Goal: Task Accomplishment & Management: Use online tool/utility

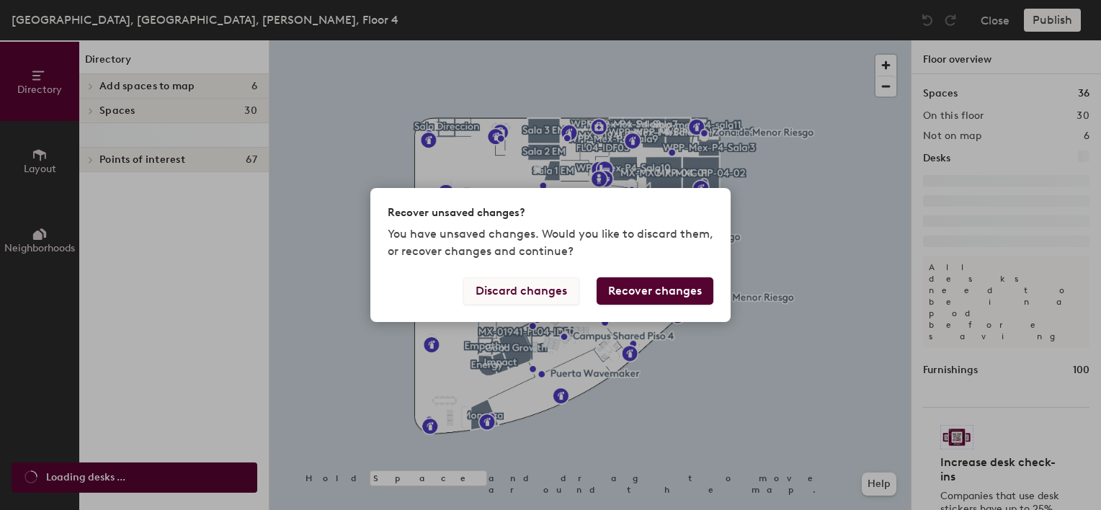
click at [553, 285] on button "Discard changes" at bounding box center [521, 290] width 116 height 27
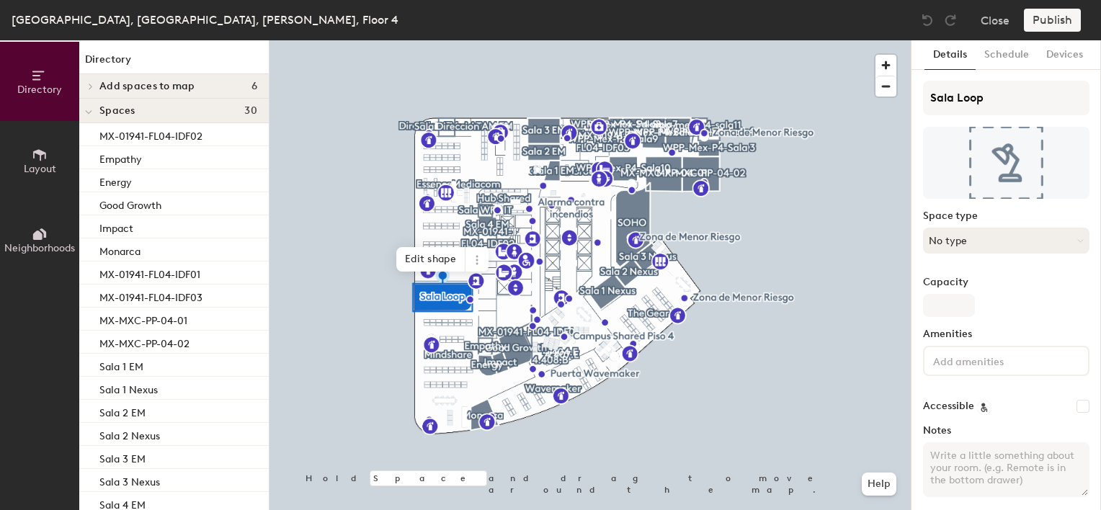
click at [1006, 241] on button "No type" at bounding box center [1006, 241] width 166 height 26
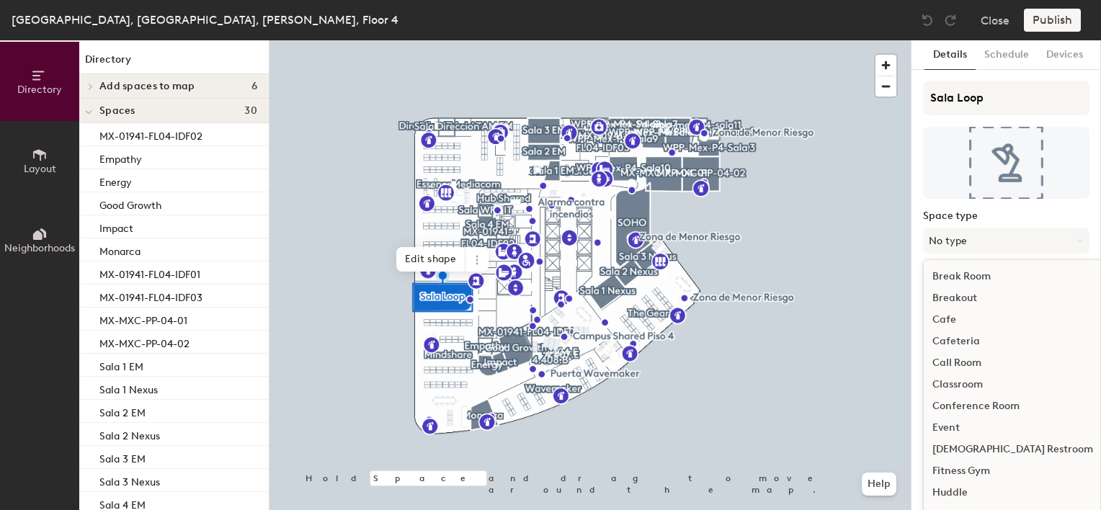
click at [998, 399] on div "Conference Room" at bounding box center [1012, 406] width 178 height 22
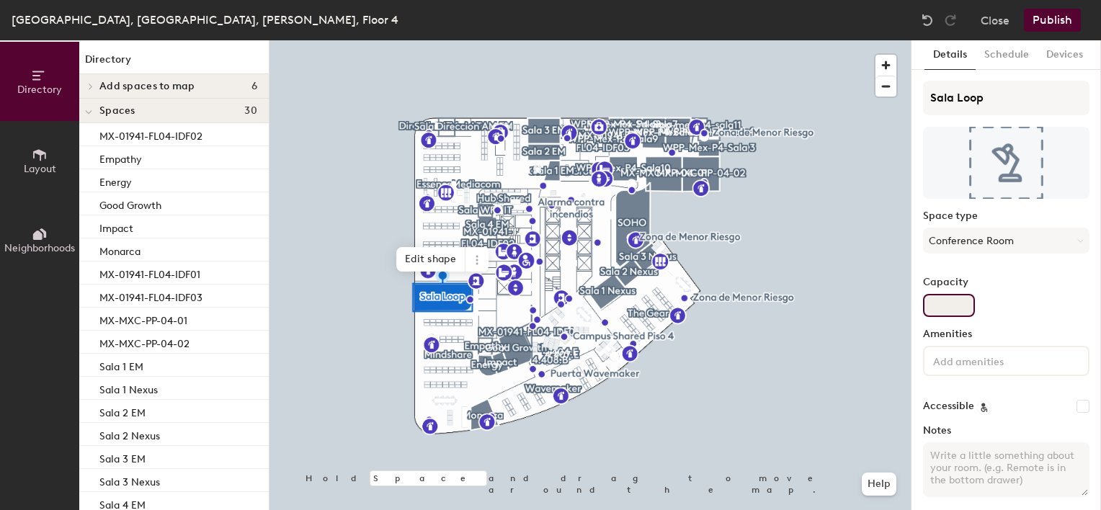
click at [954, 303] on input "Capacity" at bounding box center [949, 305] width 52 height 23
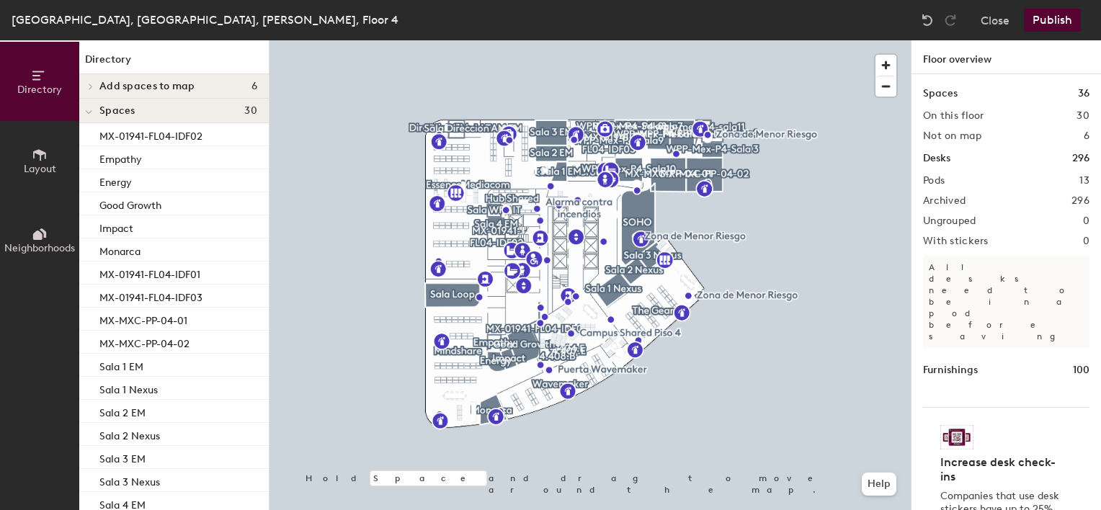
click at [529, 40] on div at bounding box center [589, 40] width 641 height 0
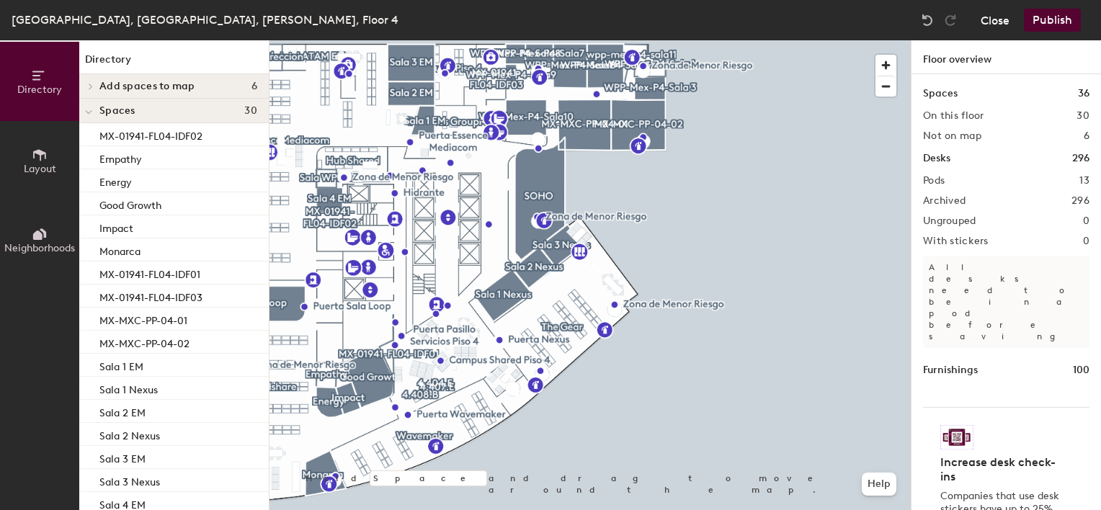
click at [983, 18] on button "Close" at bounding box center [994, 20] width 29 height 23
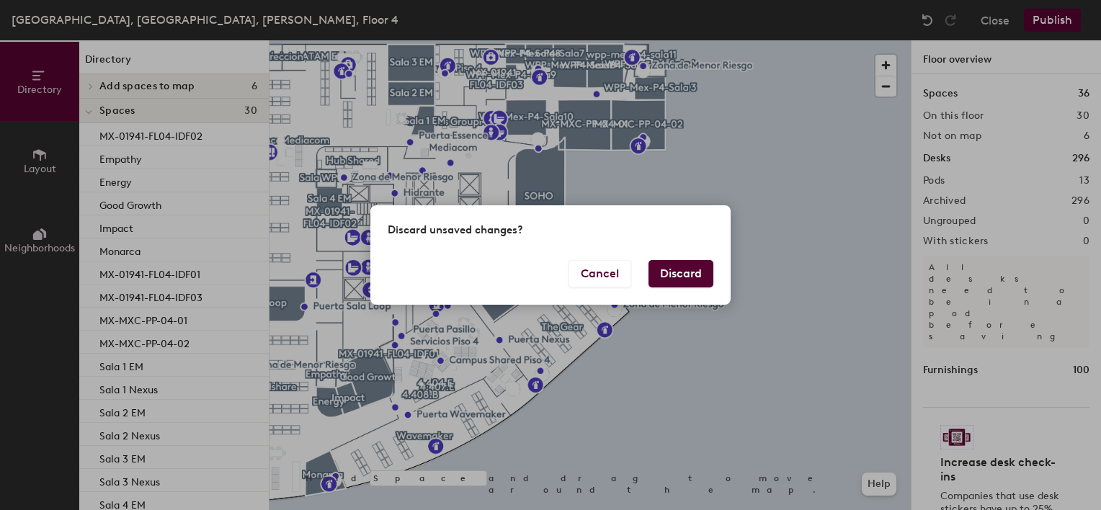
click at [692, 268] on button "Discard" at bounding box center [680, 273] width 65 height 27
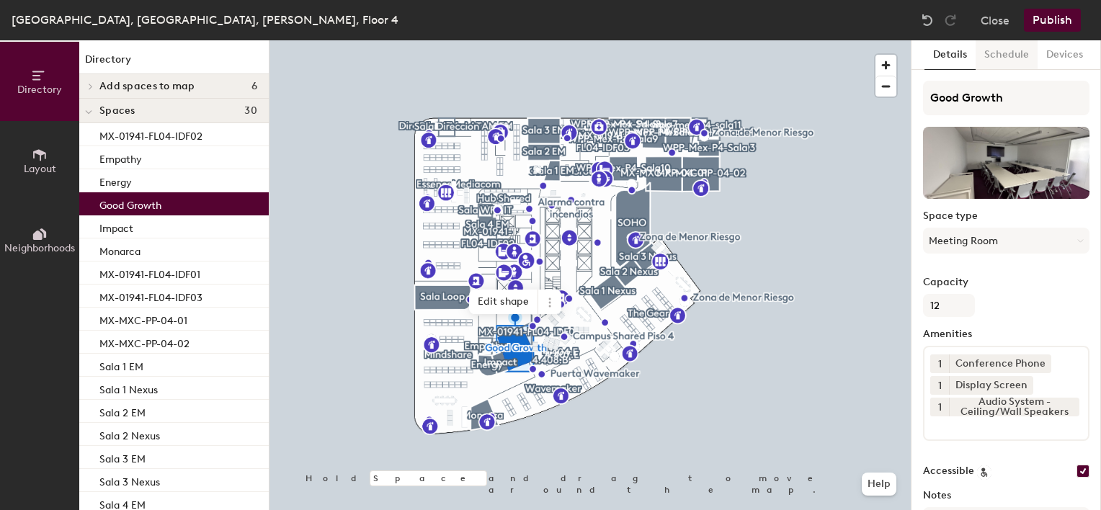
click at [1003, 54] on button "Schedule" at bounding box center [1006, 55] width 62 height 30
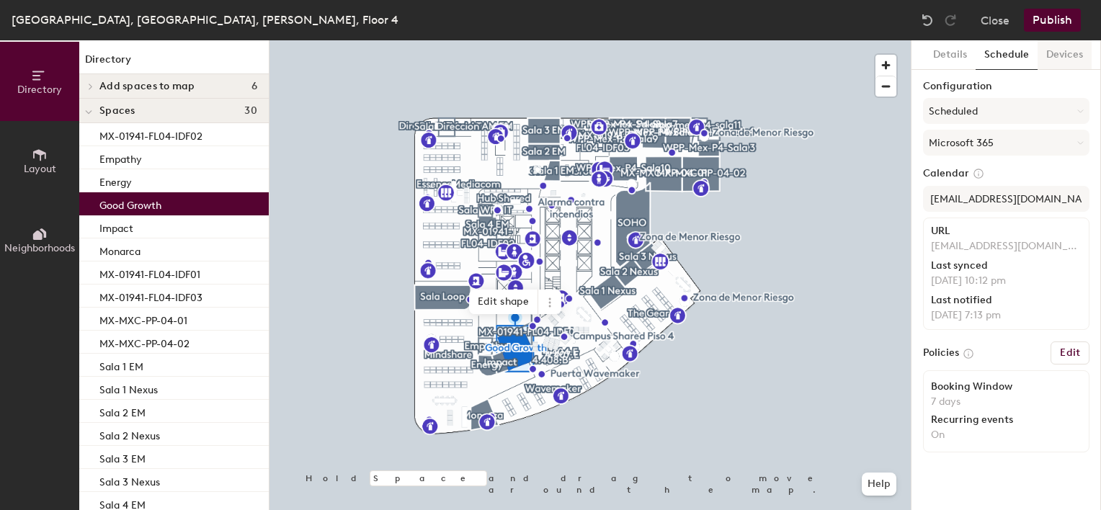
click at [1057, 51] on button "Devices" at bounding box center [1064, 55] width 54 height 30
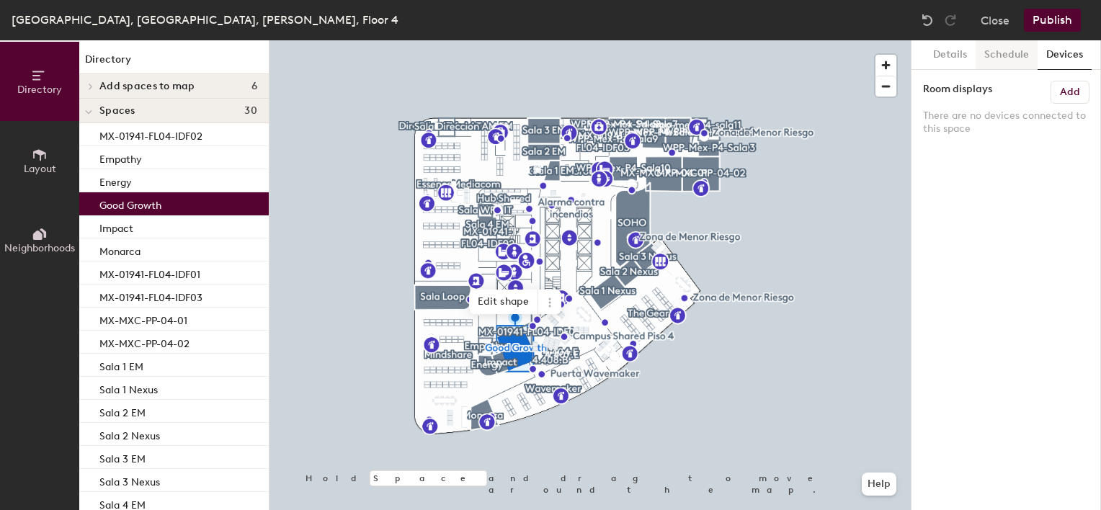
click at [1017, 54] on button "Schedule" at bounding box center [1006, 55] width 62 height 30
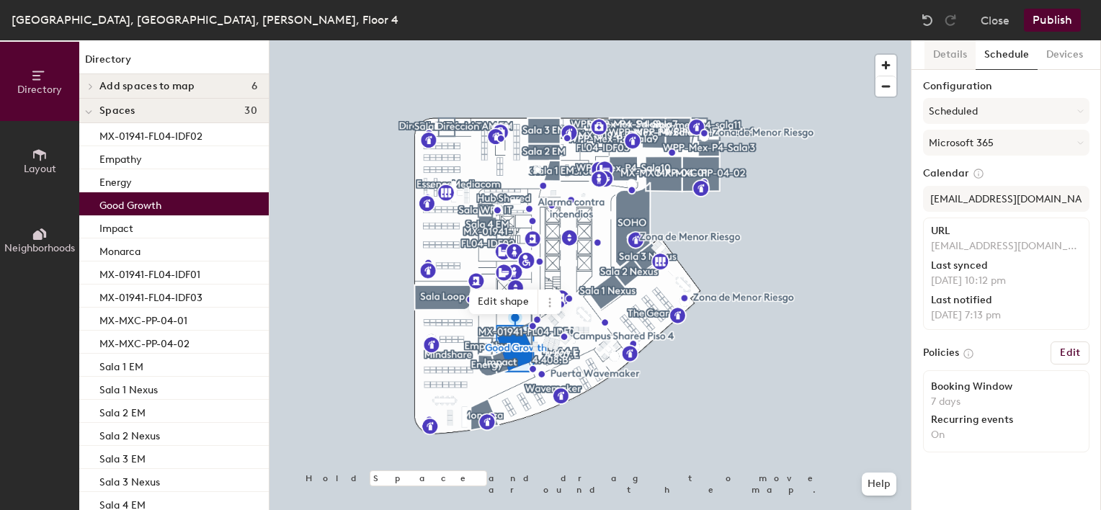
click at [960, 51] on button "Details" at bounding box center [949, 55] width 51 height 30
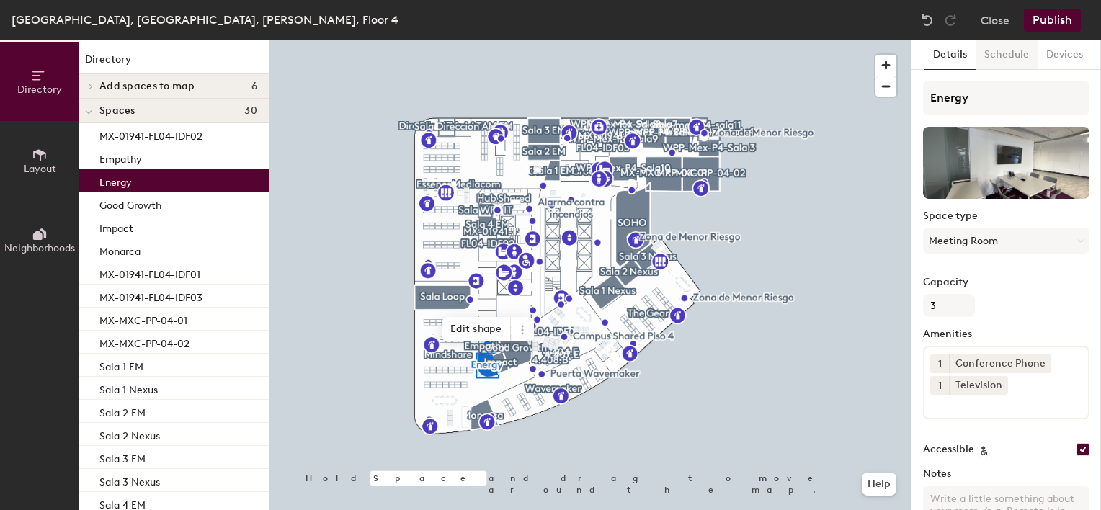
click at [1011, 61] on button "Schedule" at bounding box center [1006, 55] width 62 height 30
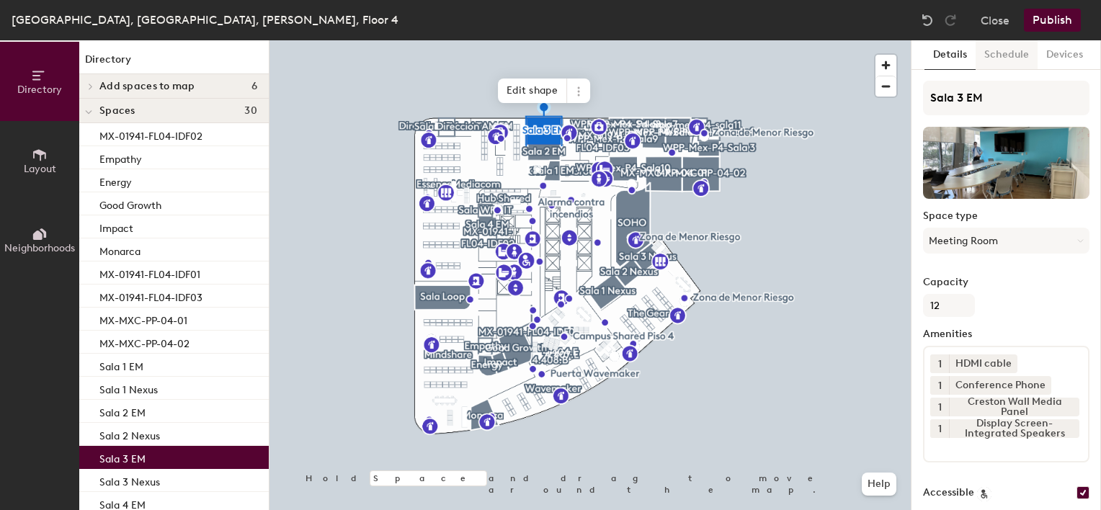
click at [999, 55] on button "Schedule" at bounding box center [1006, 55] width 62 height 30
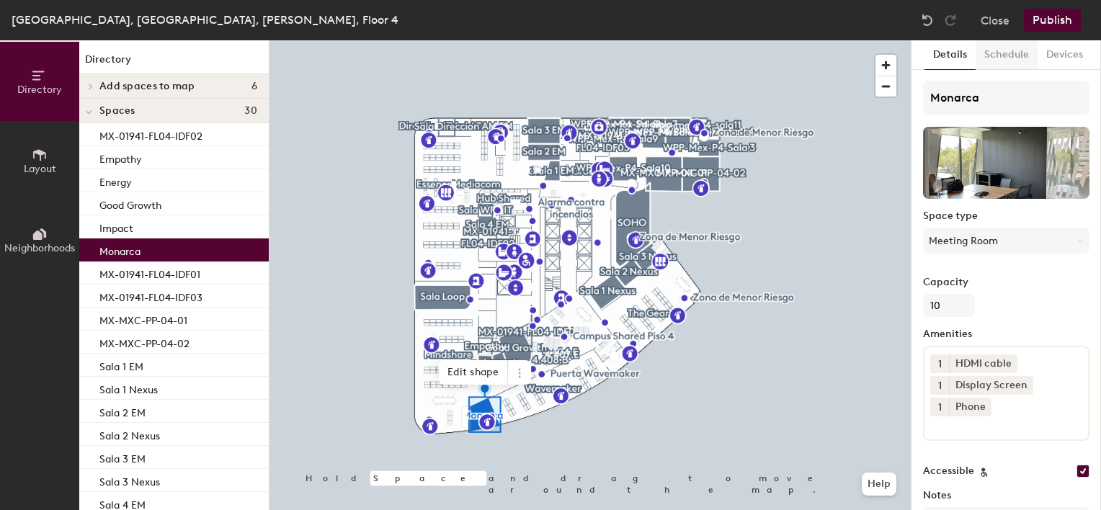
click at [1012, 54] on button "Schedule" at bounding box center [1006, 55] width 62 height 30
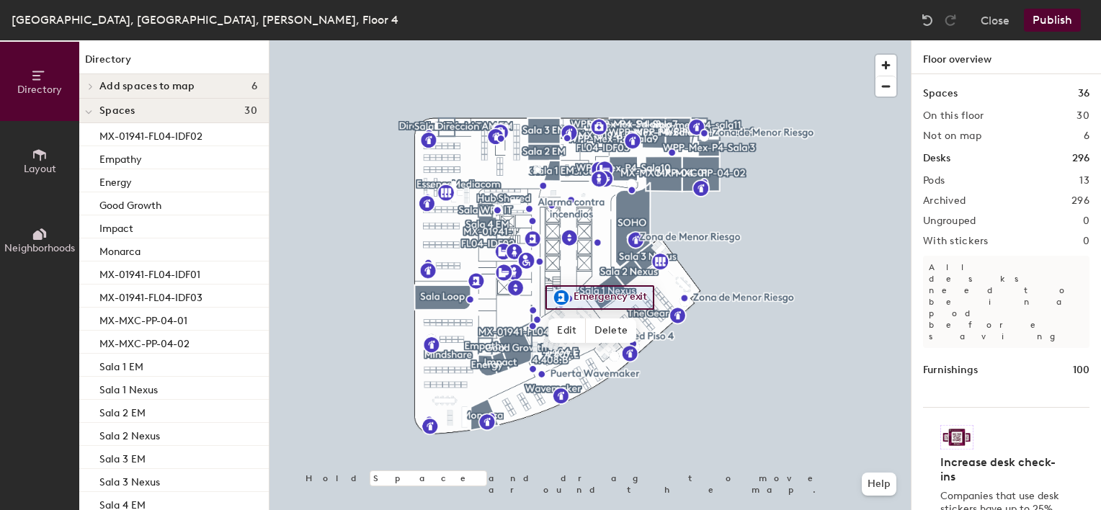
click at [804, 40] on div at bounding box center [589, 40] width 641 height 0
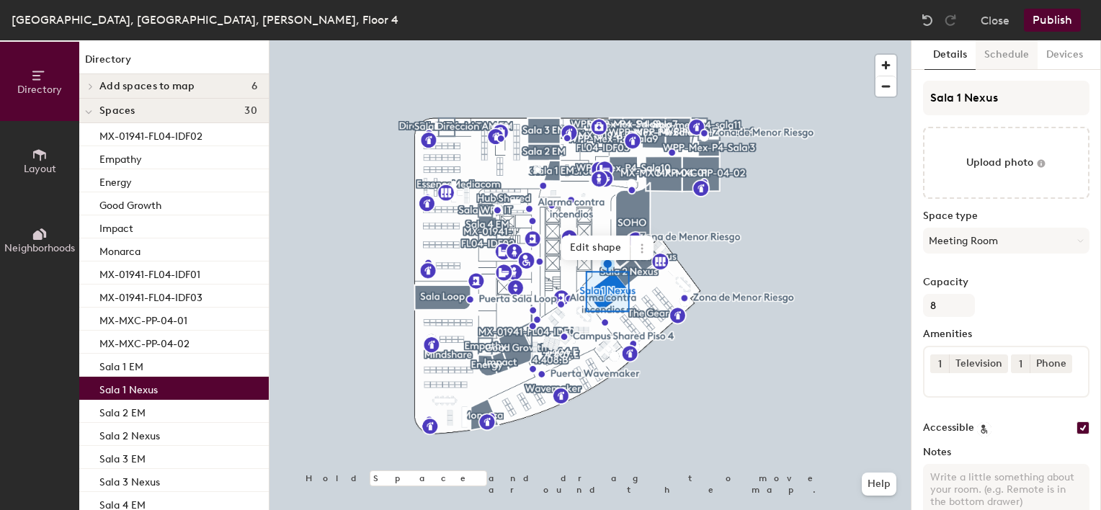
click at [985, 55] on button "Schedule" at bounding box center [1006, 55] width 62 height 30
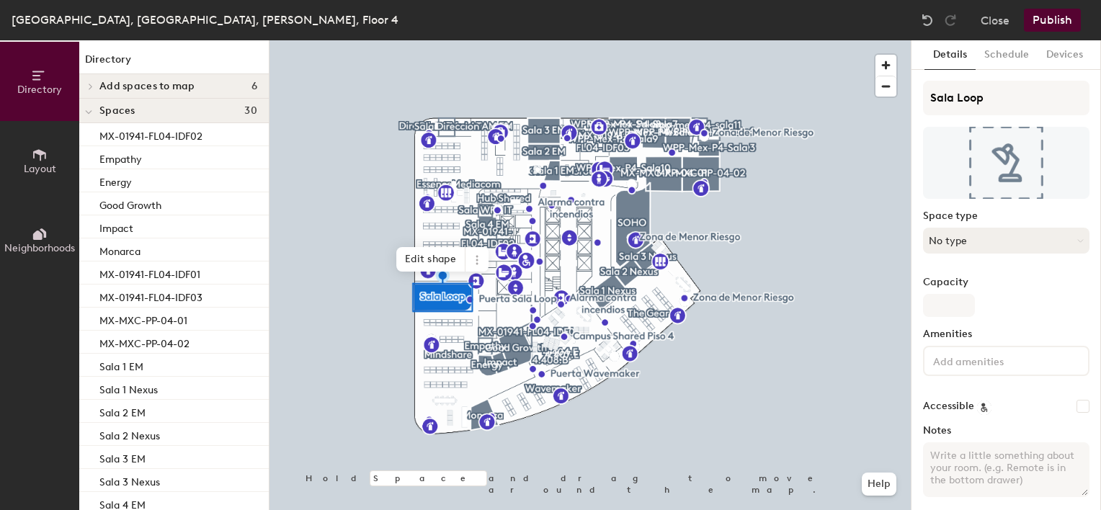
click at [958, 239] on button "No type" at bounding box center [1006, 241] width 166 height 26
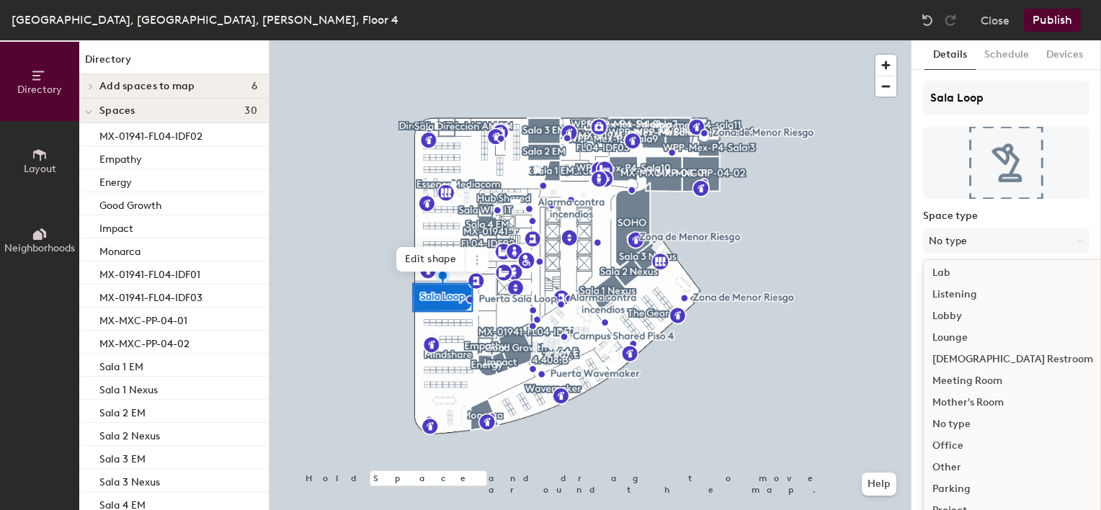
scroll to position [287, 0]
click at [988, 375] on div "Meeting Room" at bounding box center [1012, 378] width 178 height 22
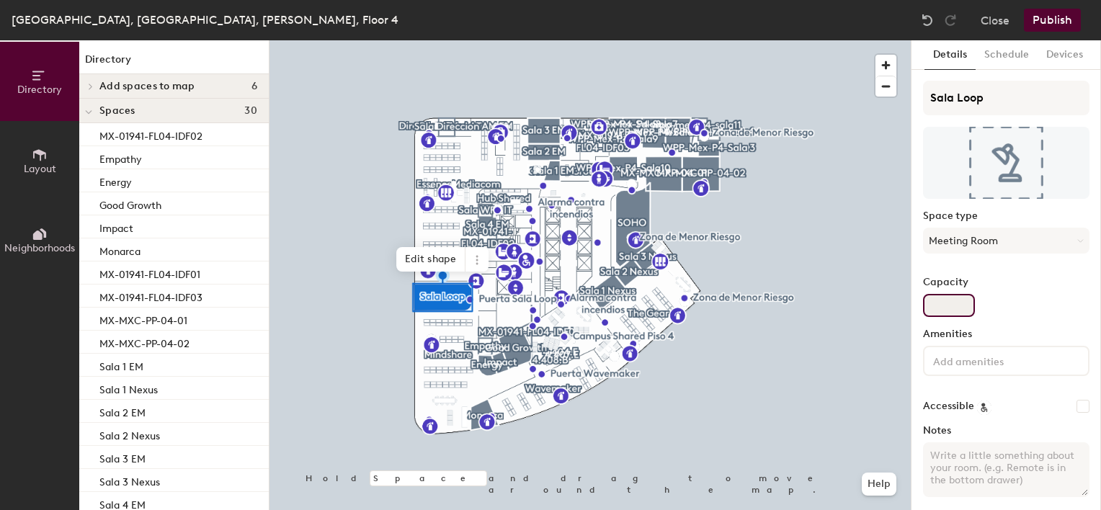
click at [938, 307] on input "Capacity" at bounding box center [949, 305] width 52 height 23
click at [945, 308] on input "Capacity" at bounding box center [949, 305] width 52 height 23
click at [946, 308] on input "Capacity" at bounding box center [949, 305] width 52 height 23
click at [947, 359] on input at bounding box center [995, 360] width 130 height 17
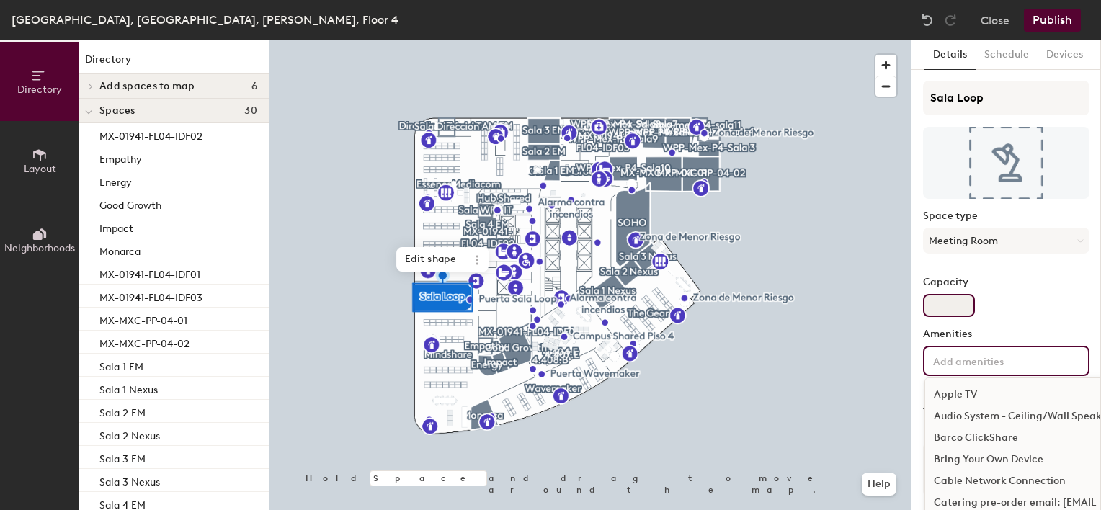
click at [936, 295] on input "Capacity" at bounding box center [949, 305] width 52 height 23
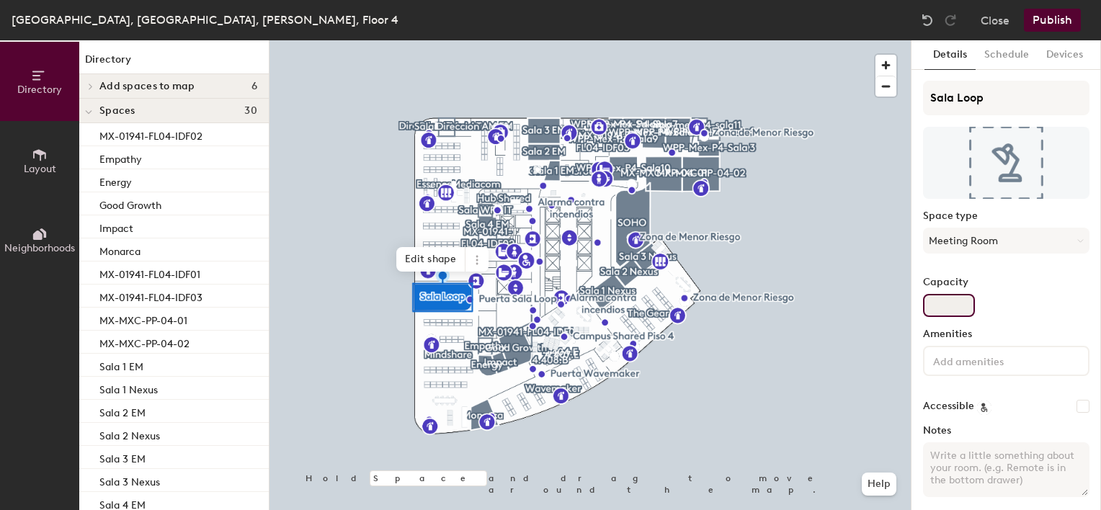
click at [936, 296] on input "Capacity" at bounding box center [949, 305] width 52 height 23
type input "3"
type input "20"
click at [1018, 55] on button "Schedule" at bounding box center [1006, 55] width 62 height 30
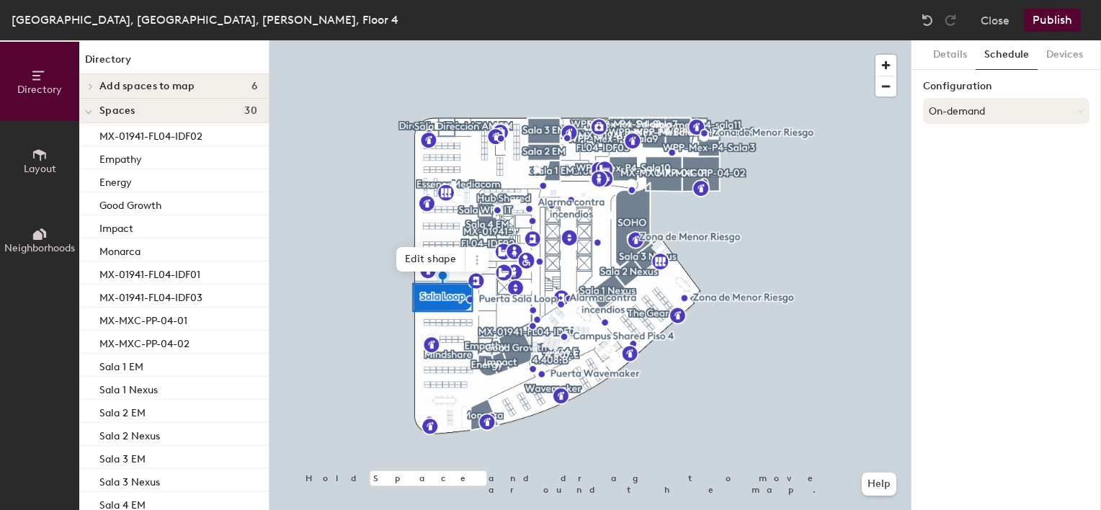
click at [988, 107] on button "On-demand" at bounding box center [1006, 111] width 166 height 26
click at [975, 169] on div "Scheduled" at bounding box center [1005, 169] width 165 height 22
click at [980, 139] on button "Select account" at bounding box center [1006, 143] width 166 height 26
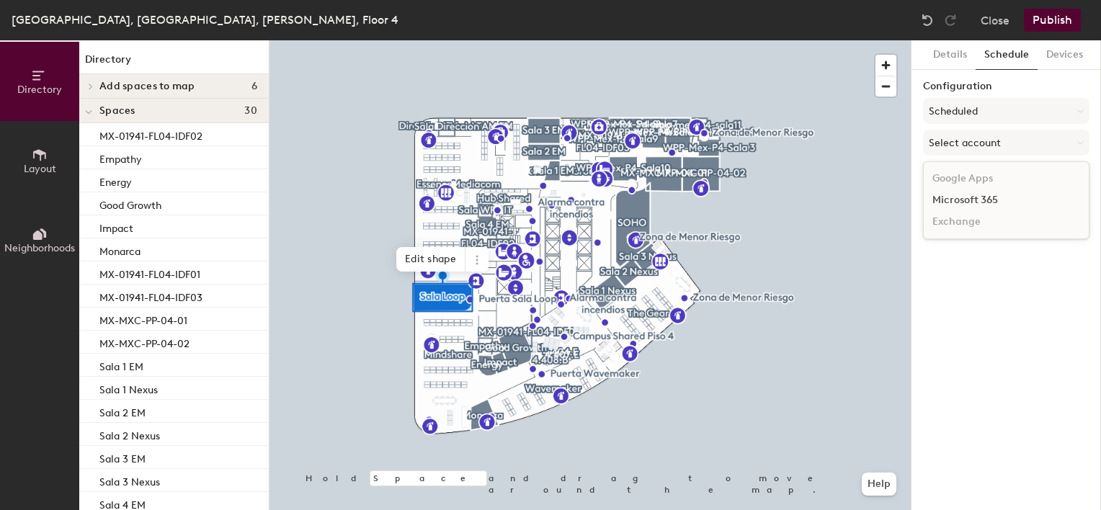
click at [985, 202] on div "Microsoft 365" at bounding box center [1005, 200] width 165 height 22
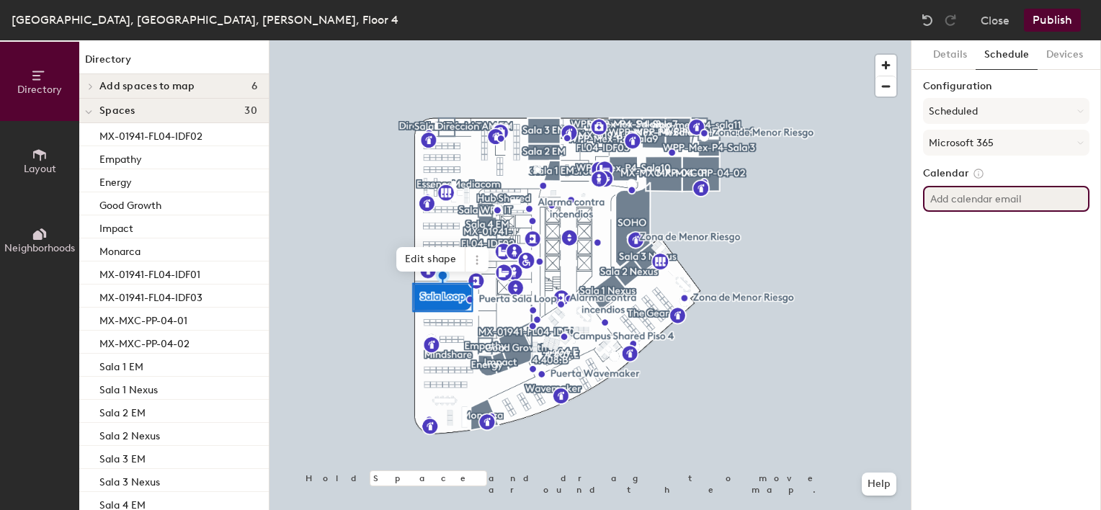
click at [985, 202] on input at bounding box center [1006, 199] width 166 height 26
type input "M"
click at [975, 173] on icon at bounding box center [978, 173] width 9 height 9
click at [965, 252] on div "Details Schedule Devices Configuration Scheduled Microsoft 365 Calendar" at bounding box center [1005, 275] width 189 height 470
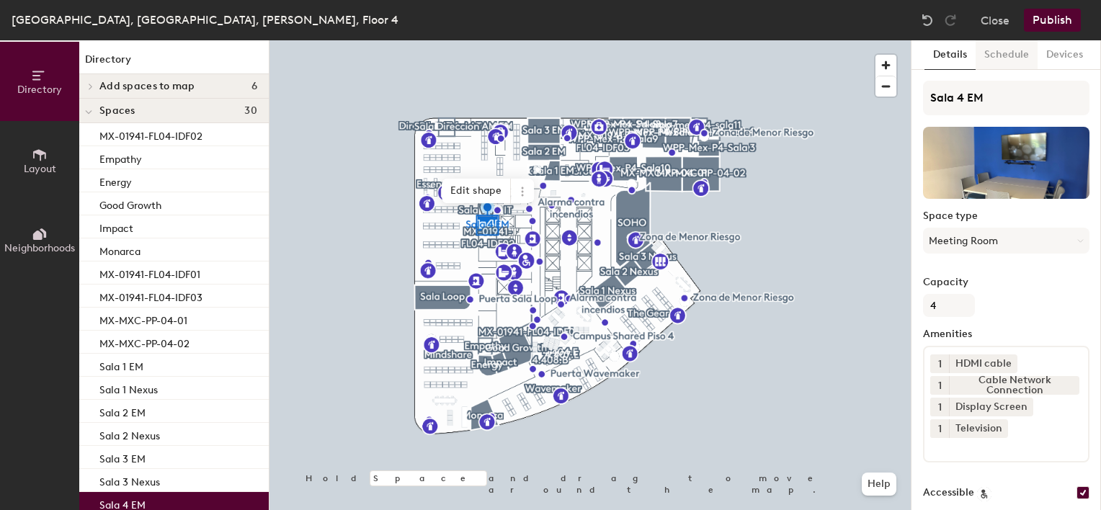
click at [1002, 52] on button "Schedule" at bounding box center [1006, 55] width 62 height 30
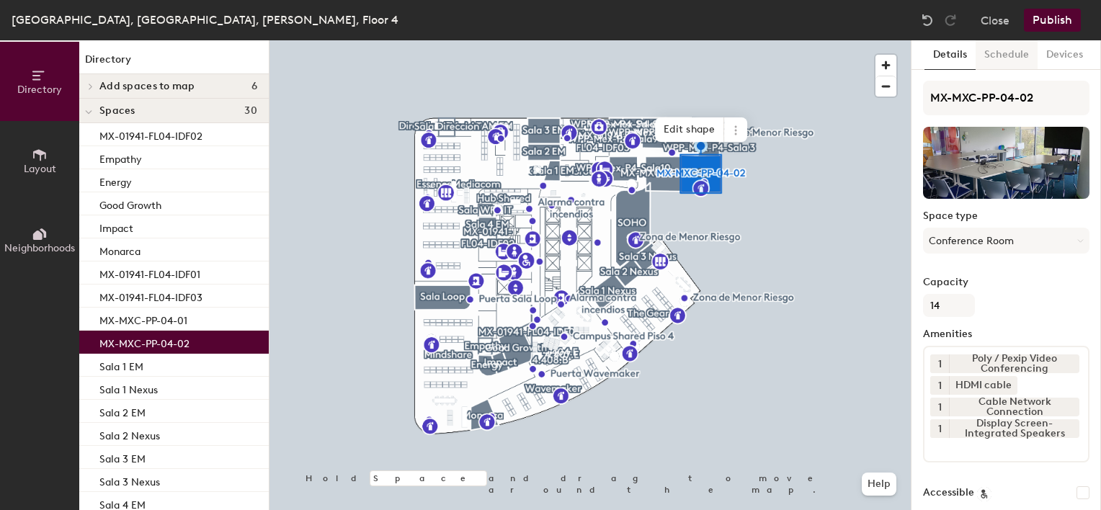
click at [1011, 55] on button "Schedule" at bounding box center [1006, 55] width 62 height 30
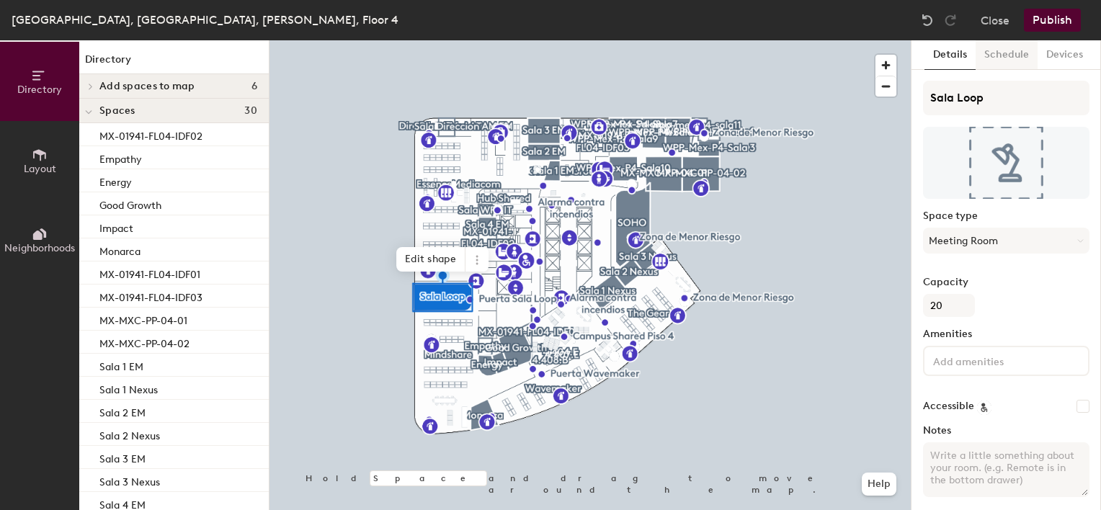
click at [1026, 50] on button "Schedule" at bounding box center [1006, 55] width 62 height 30
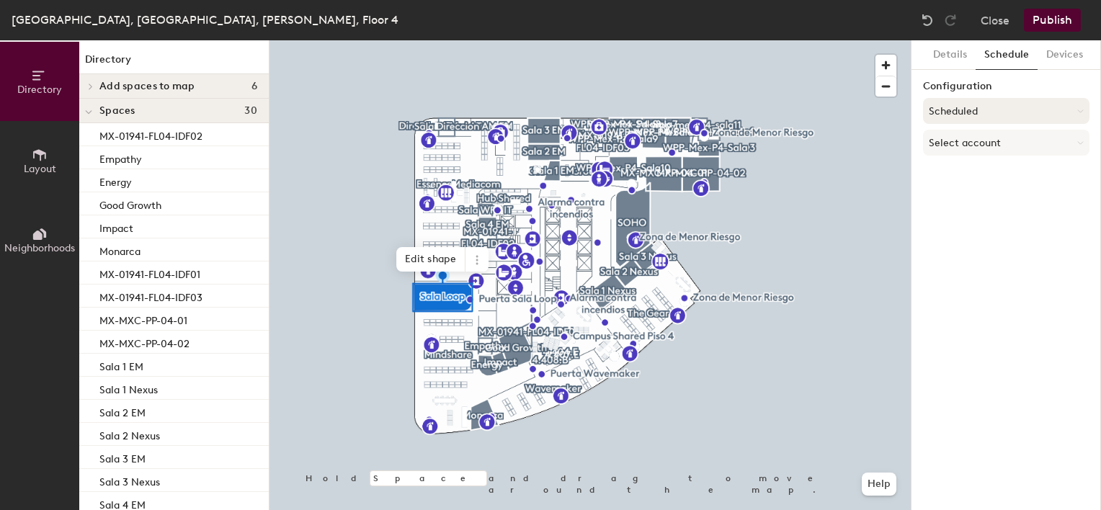
click at [1013, 115] on button "Scheduled" at bounding box center [1006, 111] width 166 height 26
click at [987, 164] on icon at bounding box center [992, 169] width 13 height 13
click at [986, 147] on button "Select account" at bounding box center [1006, 143] width 166 height 26
click at [981, 199] on div "Microsoft 365" at bounding box center [1005, 200] width 165 height 22
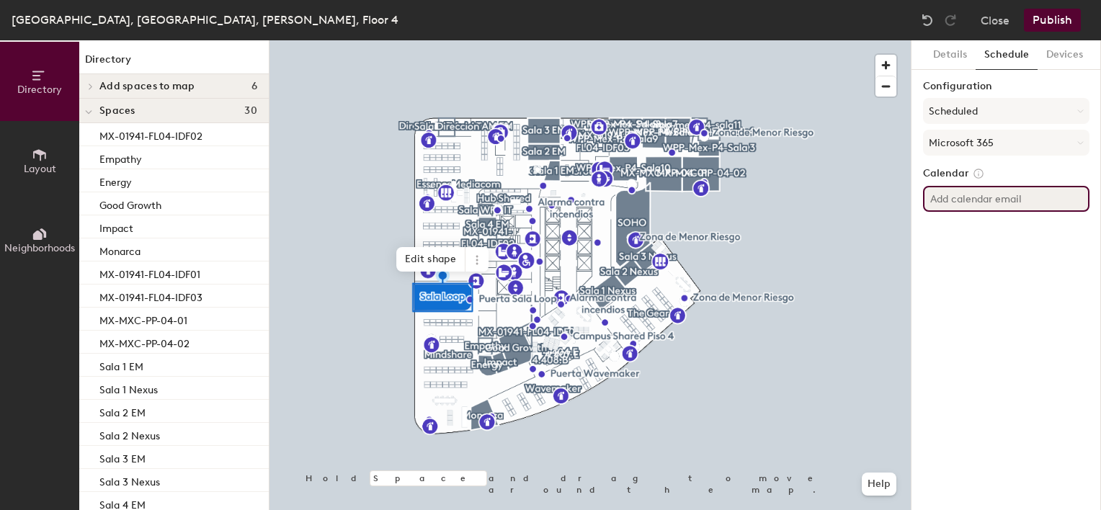
click at [981, 199] on input at bounding box center [1006, 199] width 166 height 26
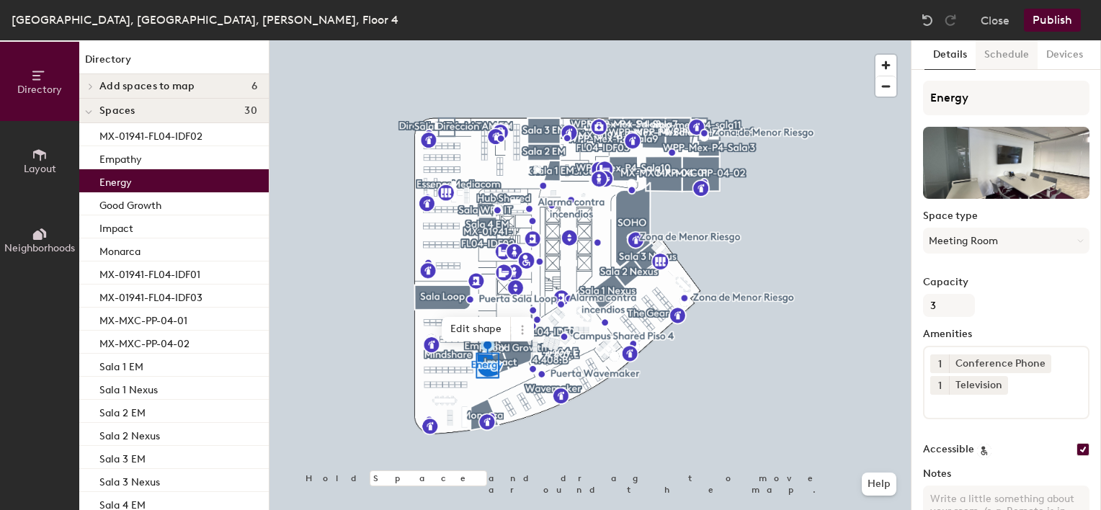
click at [1016, 50] on button "Schedule" at bounding box center [1006, 55] width 62 height 30
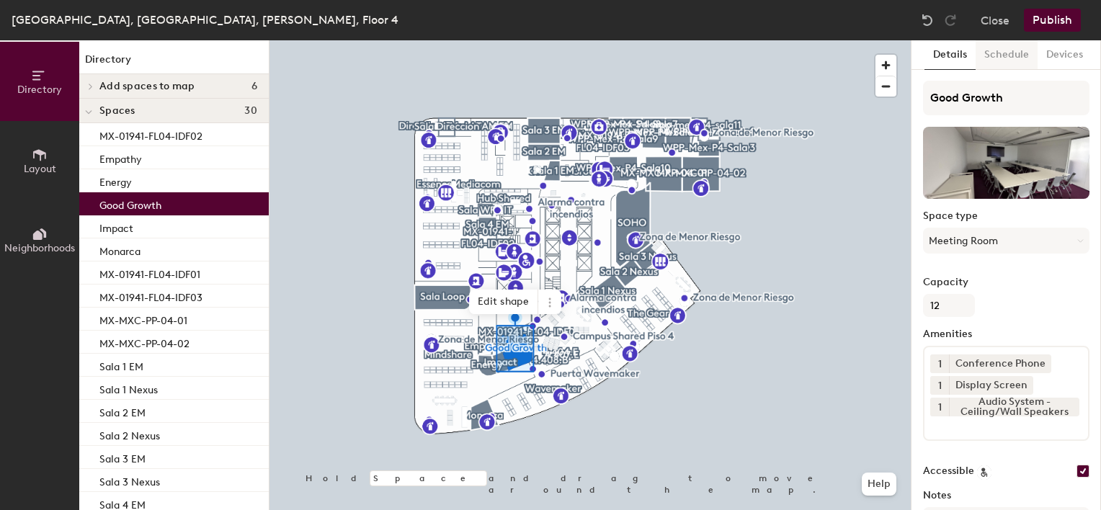
click at [1003, 54] on button "Schedule" at bounding box center [1006, 55] width 62 height 30
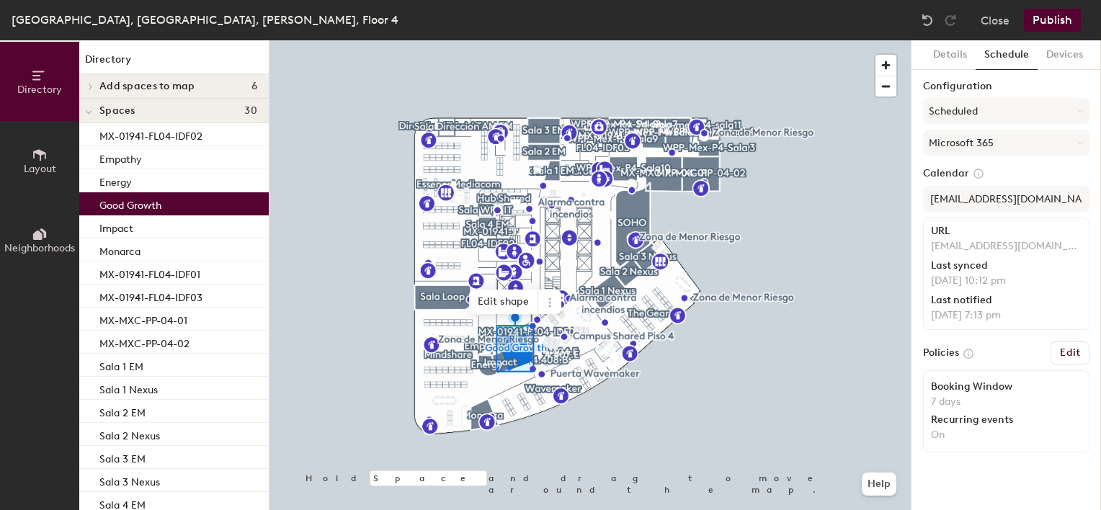
click at [1003, 54] on button "Schedule" at bounding box center [1006, 55] width 62 height 30
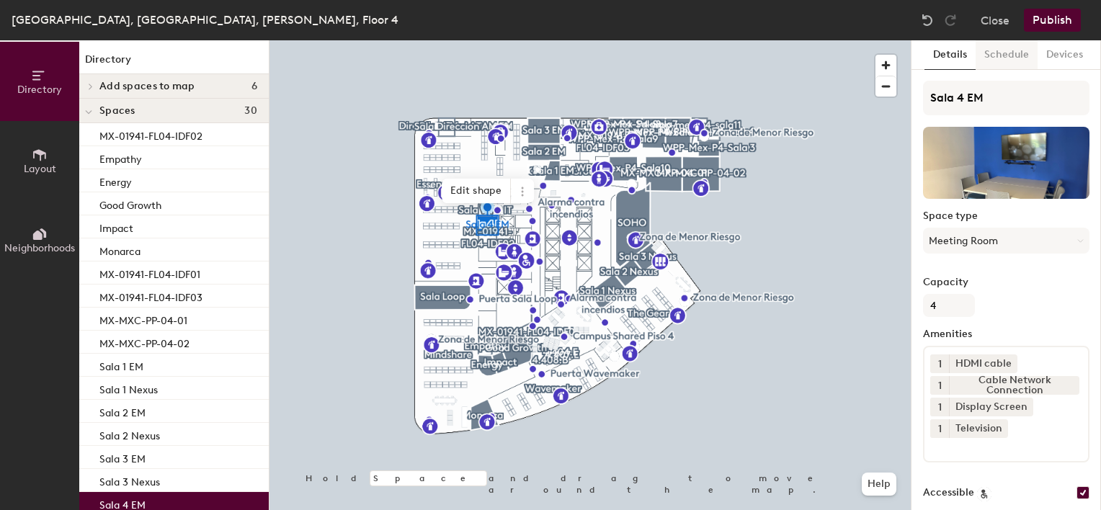
click at [1011, 54] on button "Schedule" at bounding box center [1006, 55] width 62 height 30
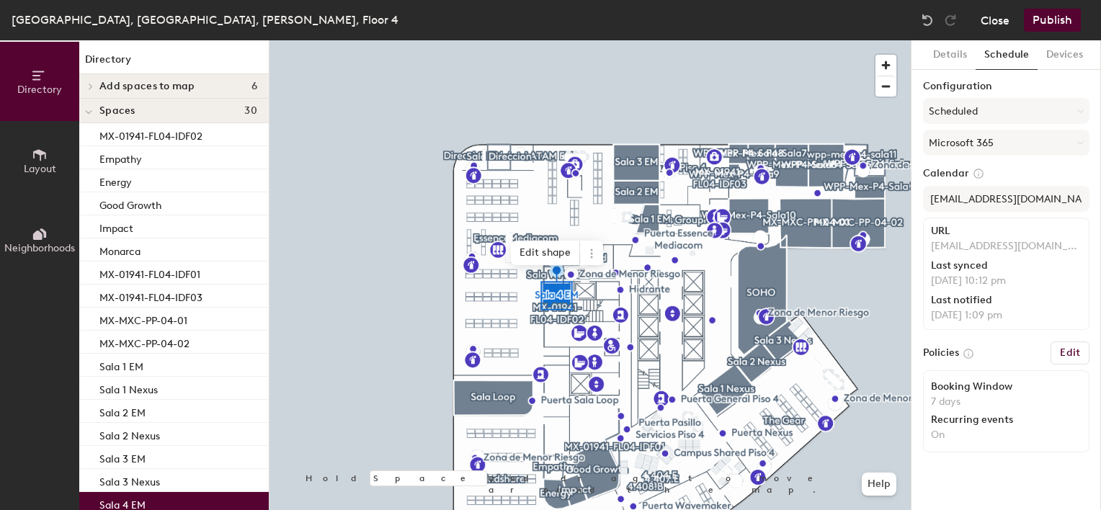
click at [991, 17] on button "Close" at bounding box center [994, 20] width 29 height 23
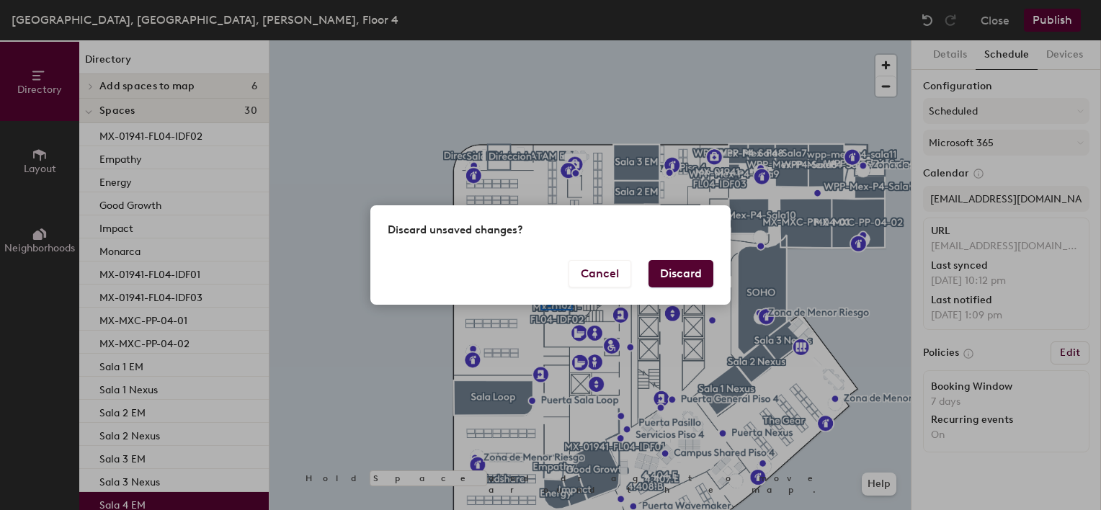
click at [683, 266] on button "Discard" at bounding box center [680, 273] width 65 height 27
